Goal: Transaction & Acquisition: Purchase product/service

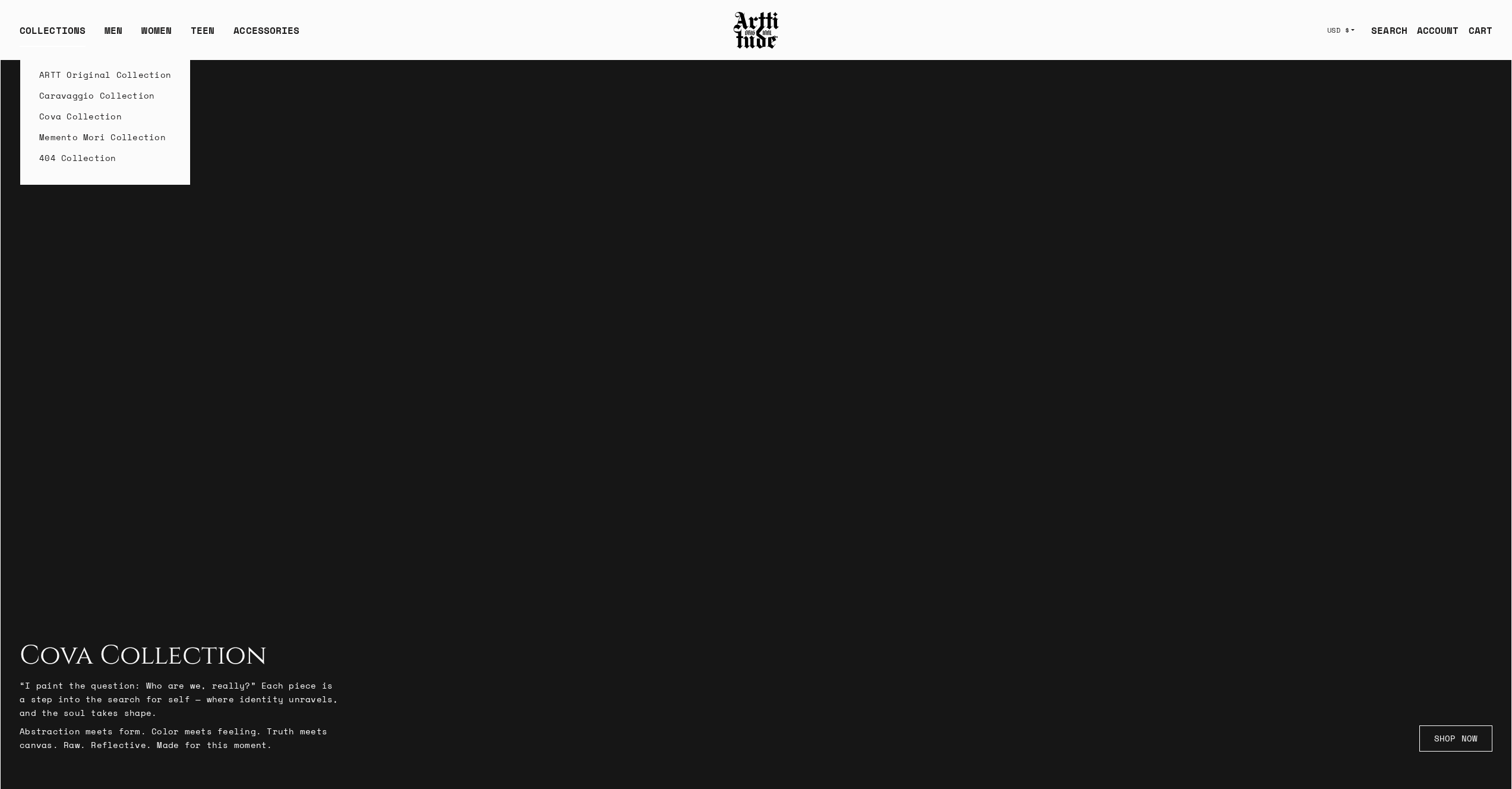
click at [66, 32] on div "COLLECTIONS" at bounding box center [53, 35] width 66 height 24
click at [87, 75] on link "ARTT Original Collection" at bounding box center [104, 74] width 132 height 21
